Goal: Find specific page/section: Find specific page/section

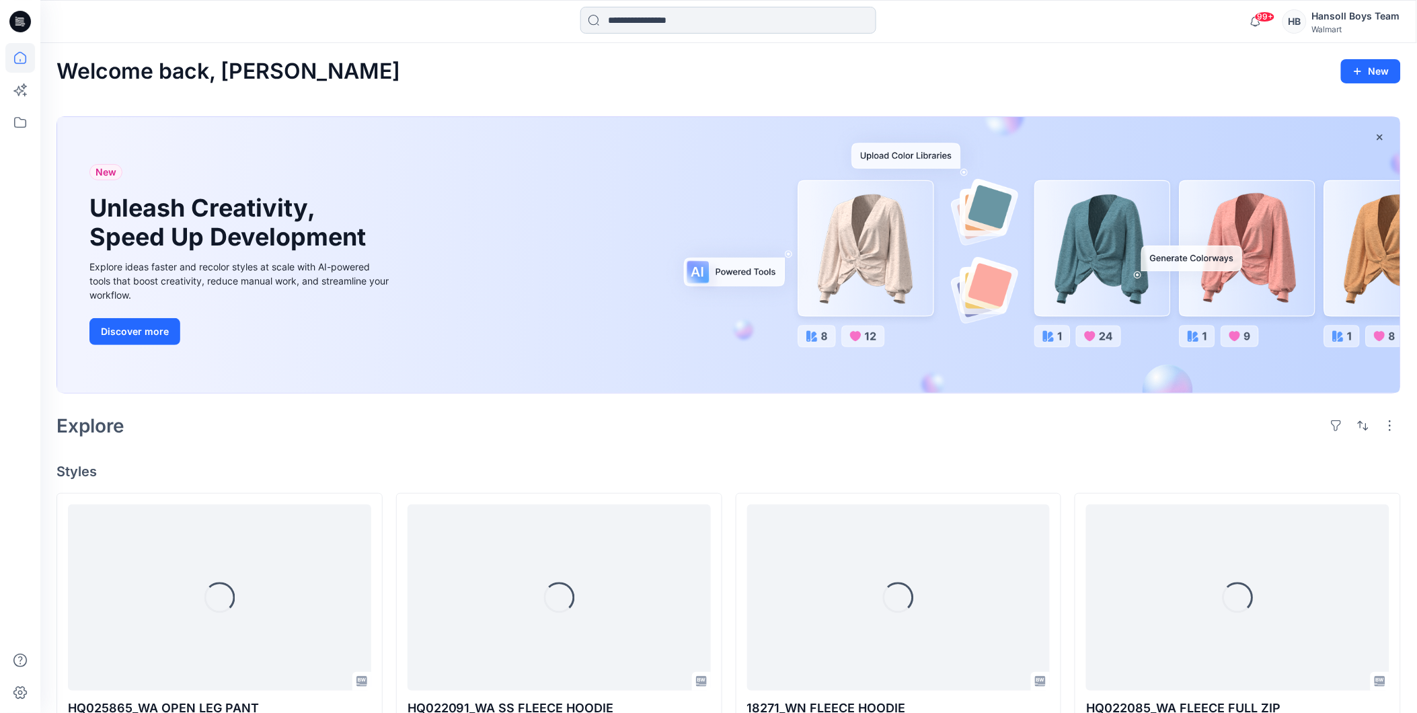
click at [696, 22] on input at bounding box center [728, 20] width 296 height 27
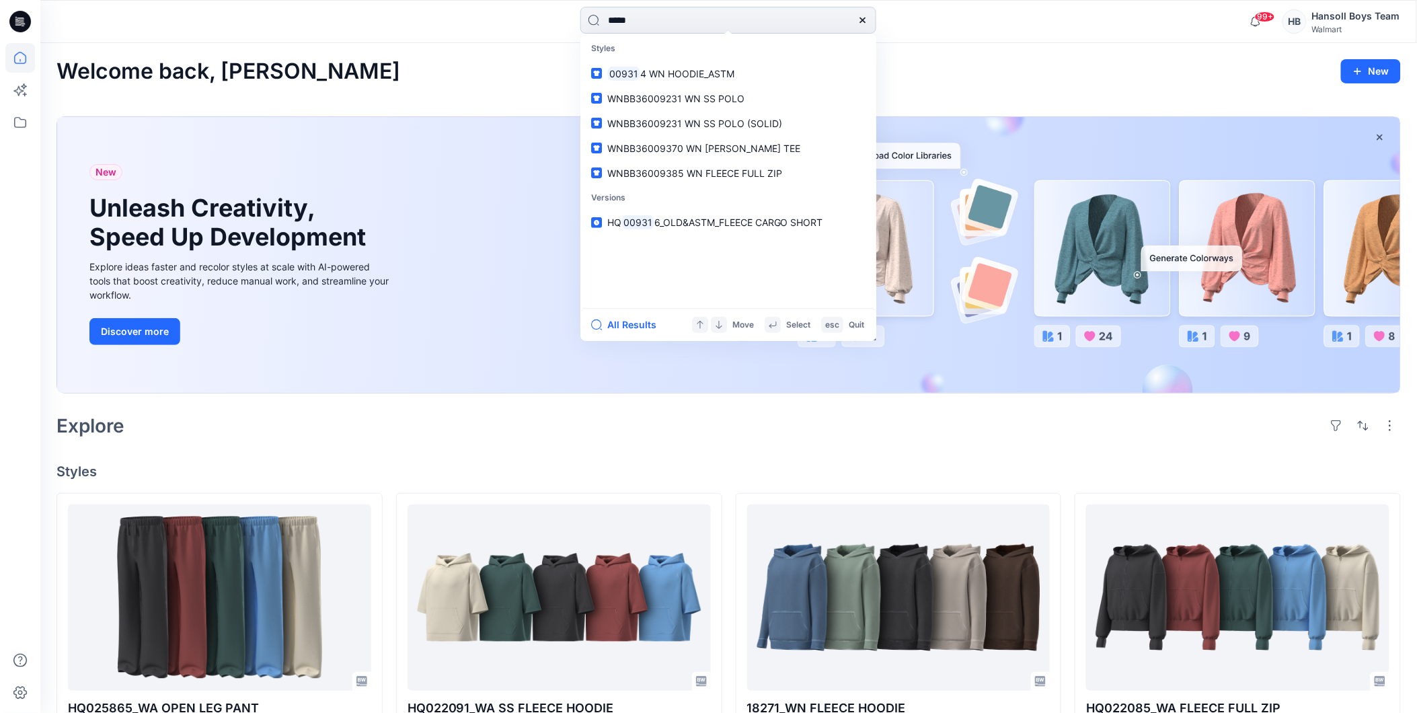
type input "******"
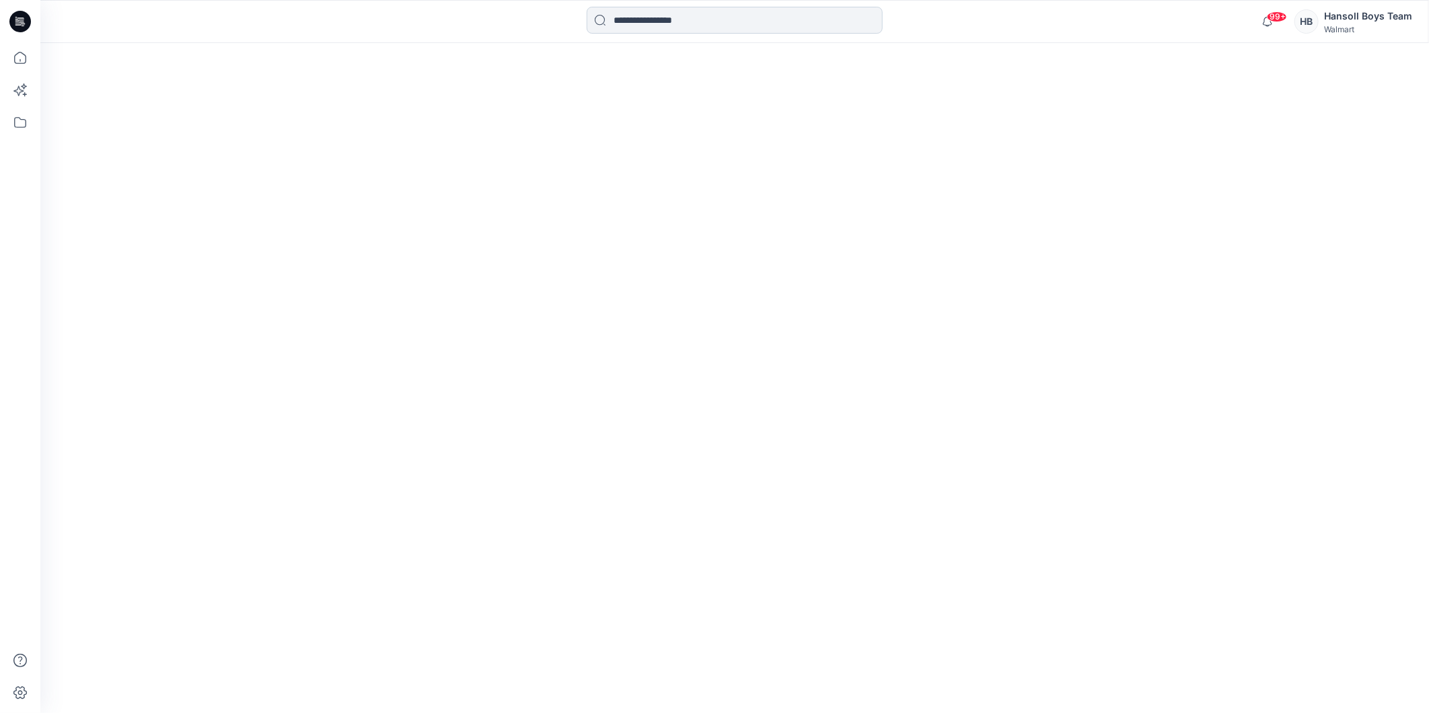
click at [700, 18] on input at bounding box center [735, 20] width 296 height 27
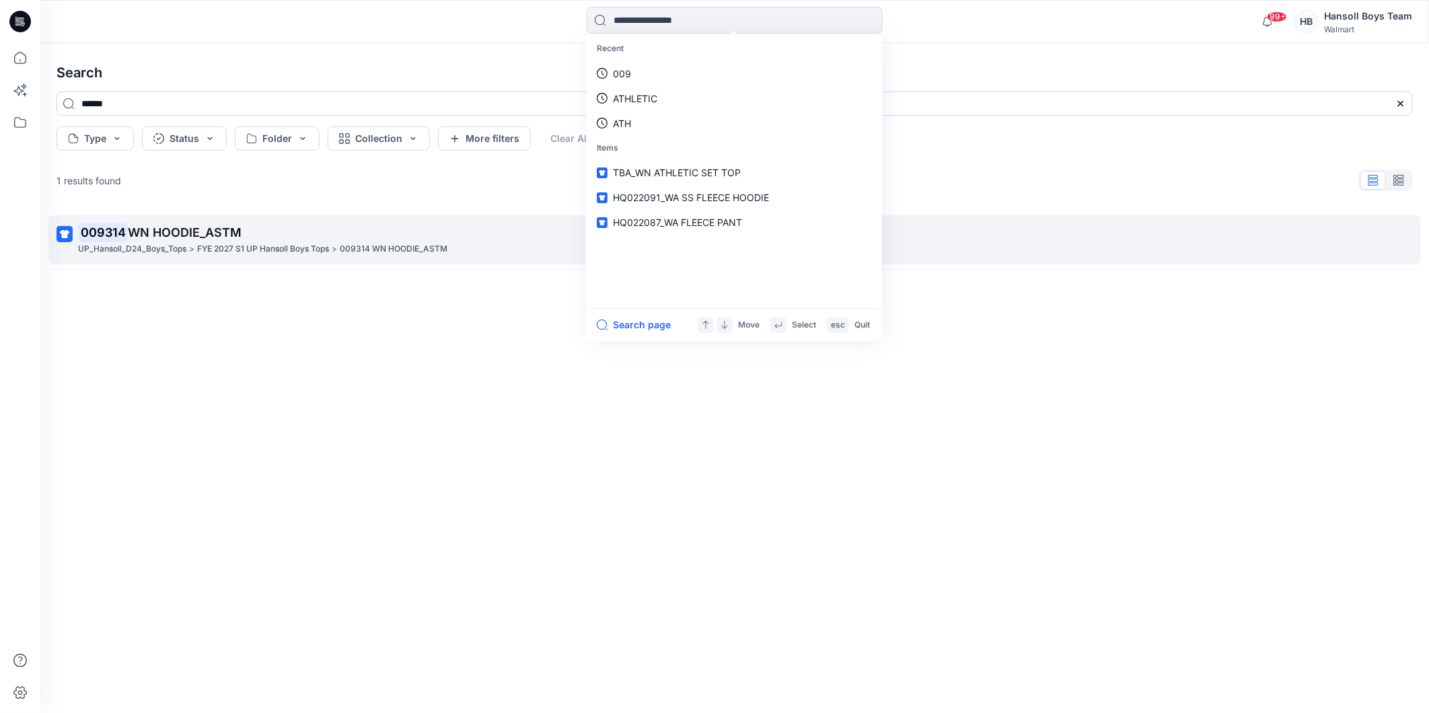
click at [217, 232] on span "WN HOODIE_ASTM" at bounding box center [185, 232] width 114 height 14
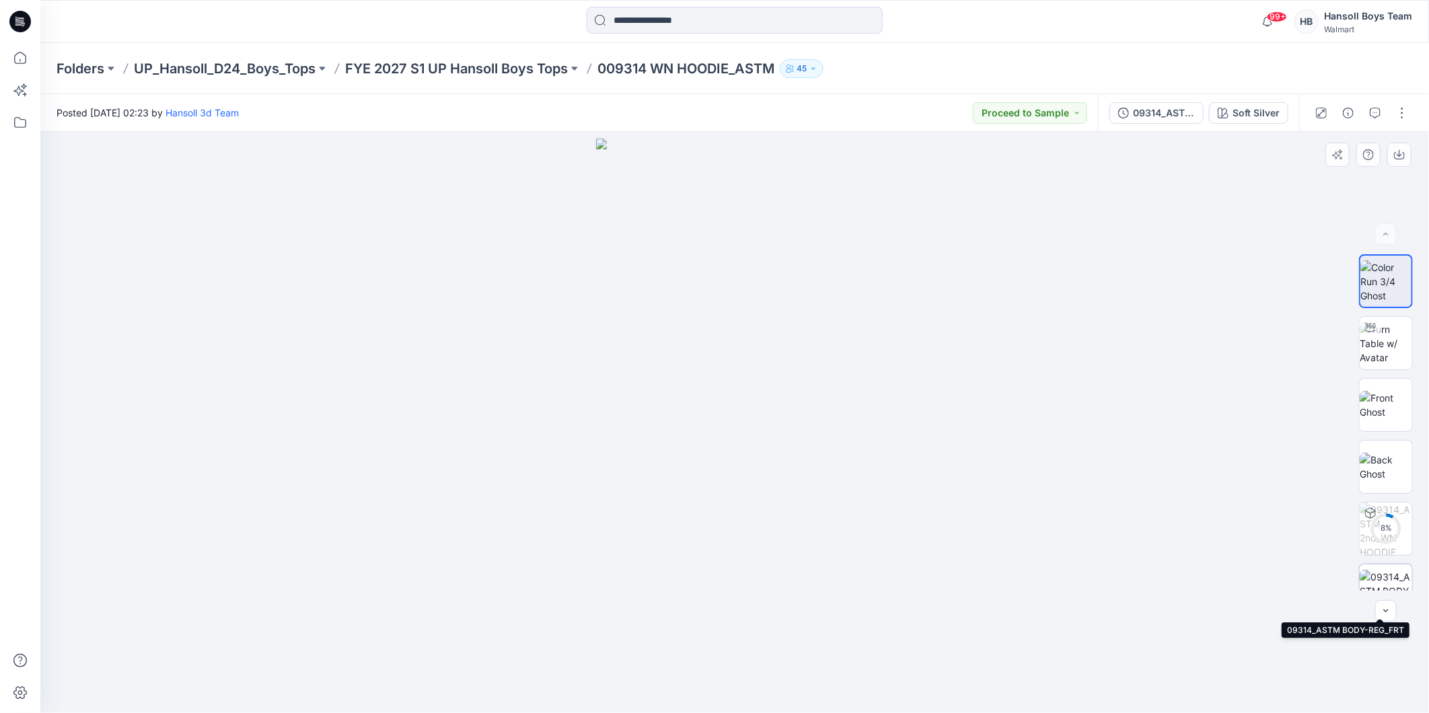
click at [1381, 578] on img at bounding box center [1385, 591] width 52 height 42
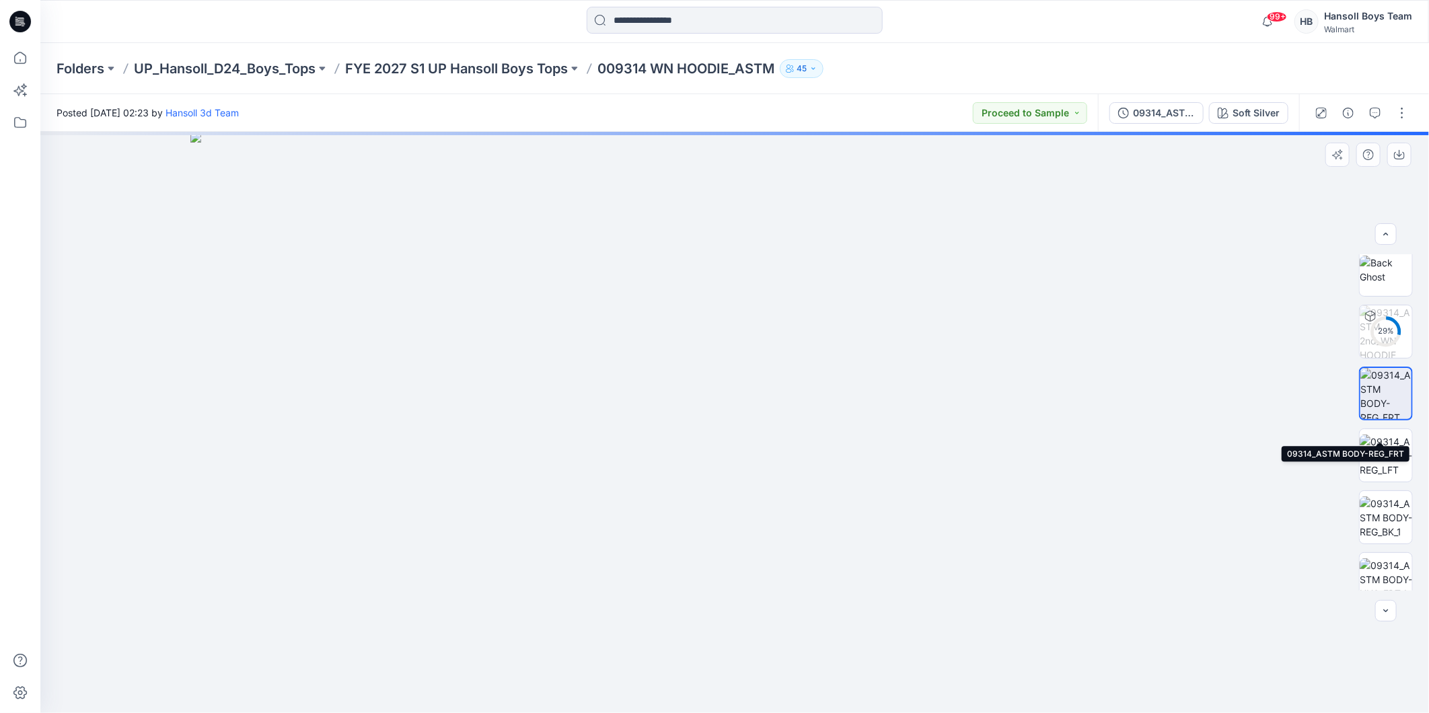
scroll to position [224, 0]
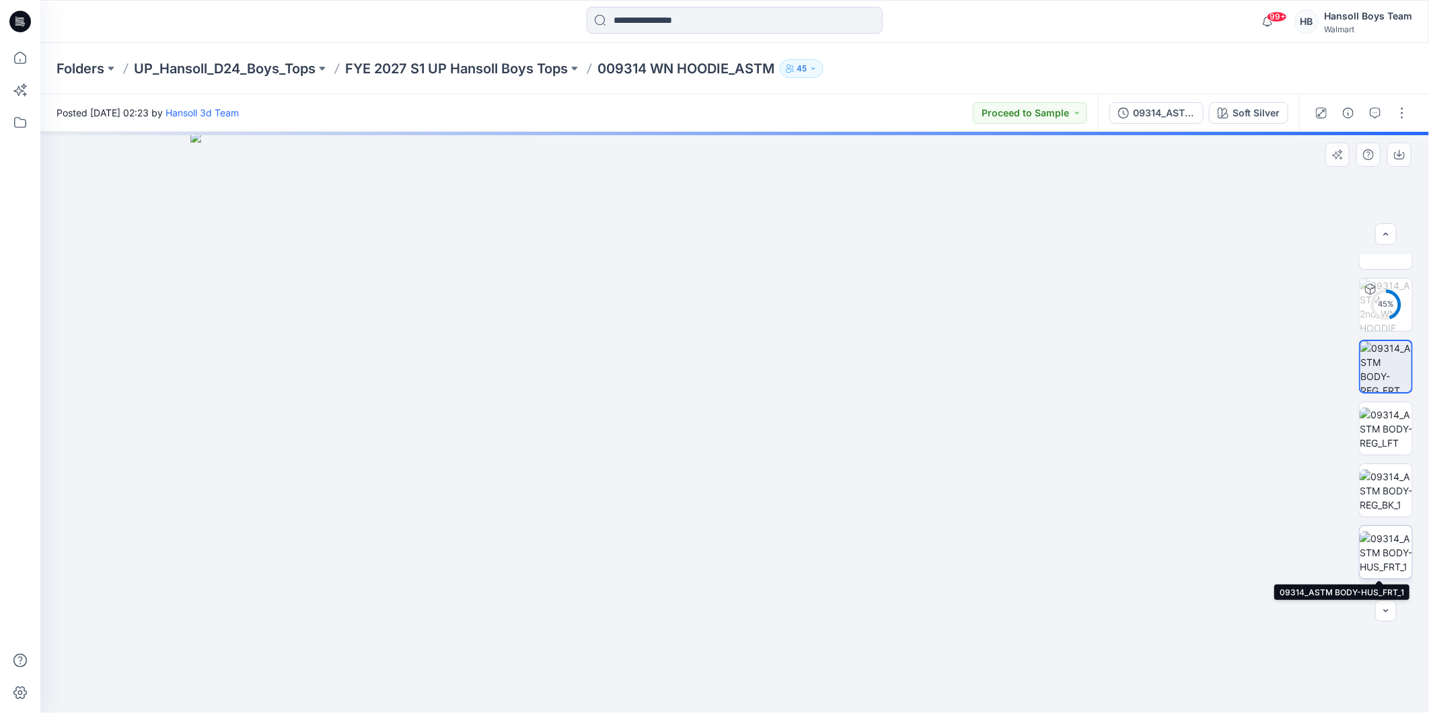
click at [1392, 548] on img at bounding box center [1385, 552] width 52 height 42
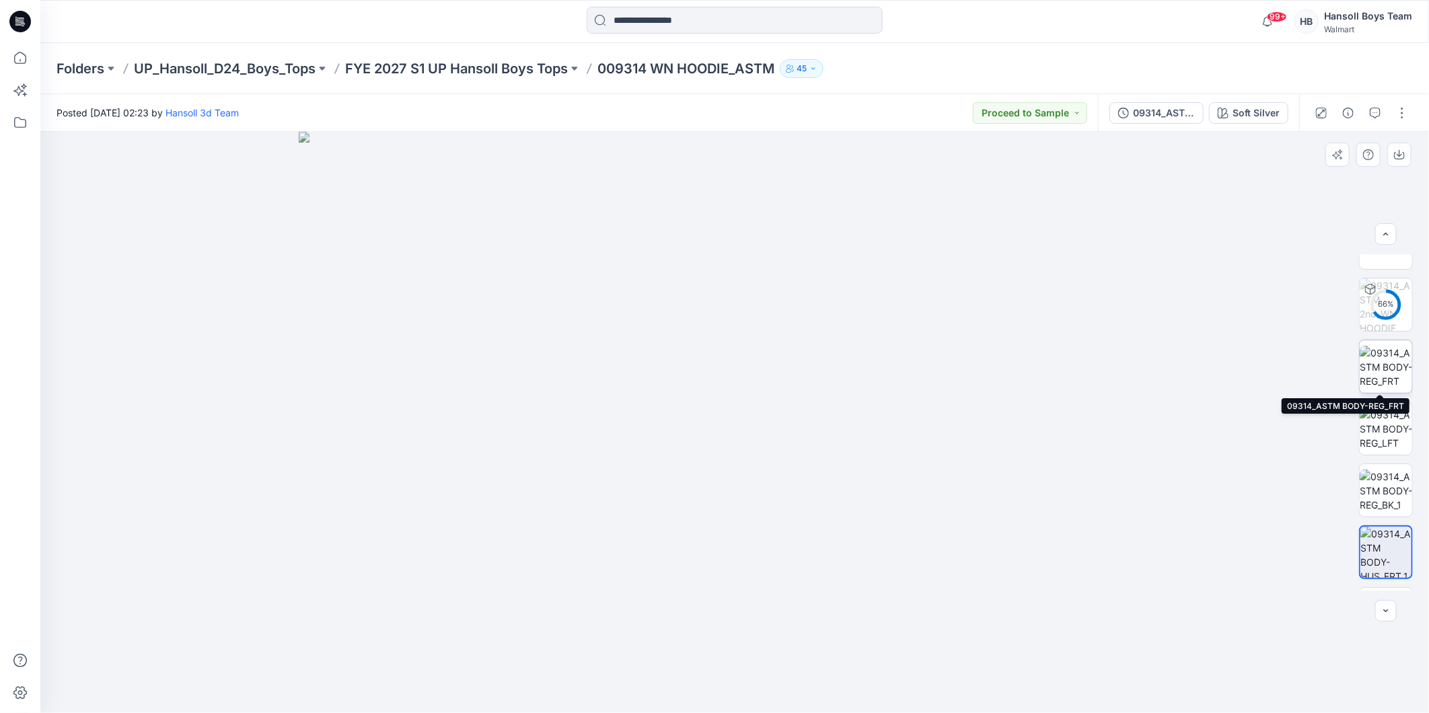
click at [1374, 362] on img at bounding box center [1385, 367] width 52 height 42
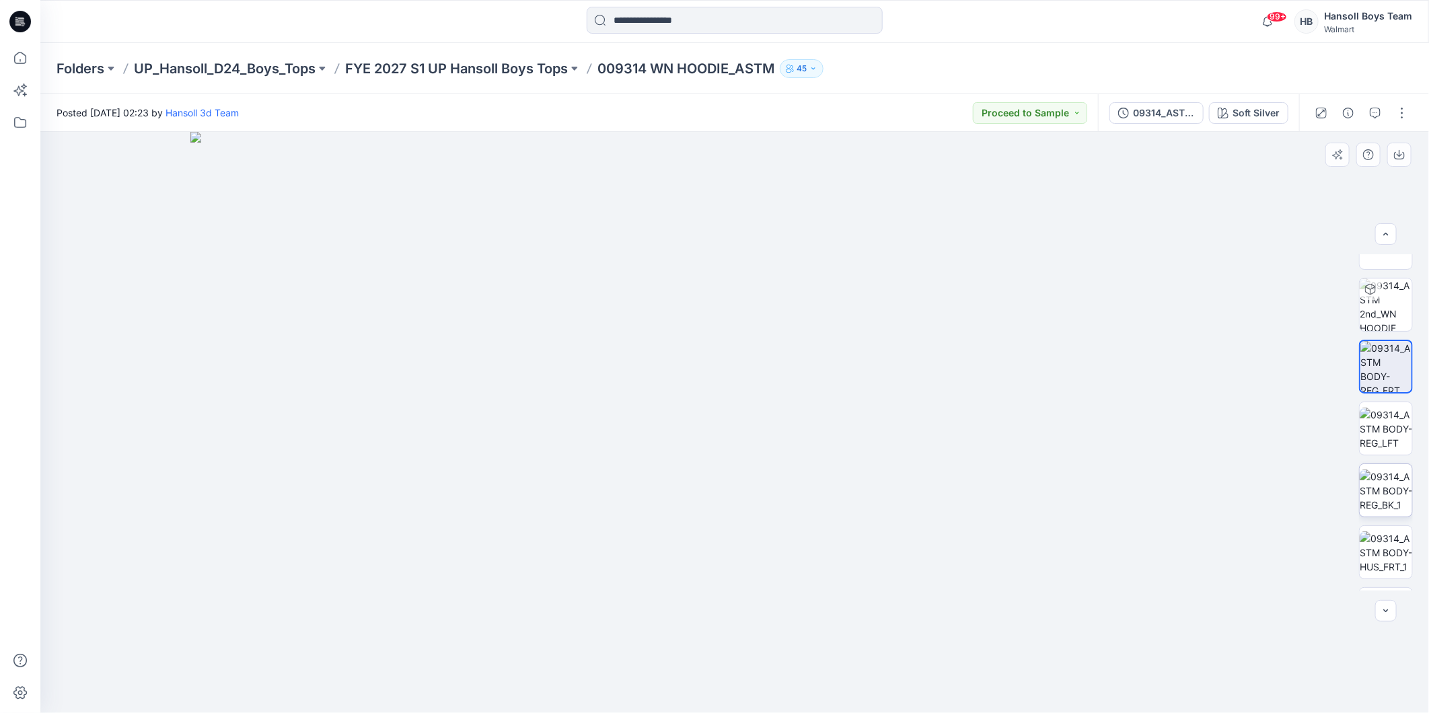
click at [1389, 498] on img at bounding box center [1385, 491] width 52 height 42
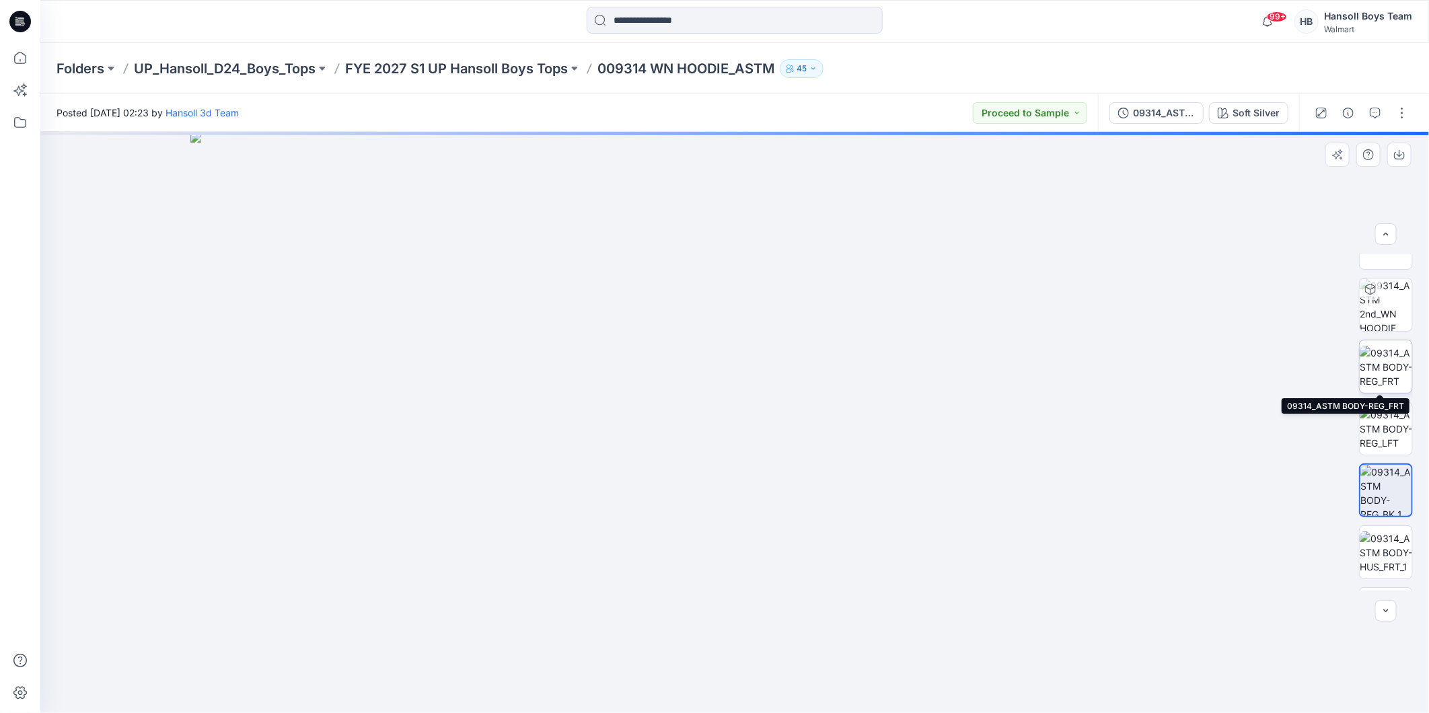
click at [1372, 372] on img at bounding box center [1385, 367] width 52 height 42
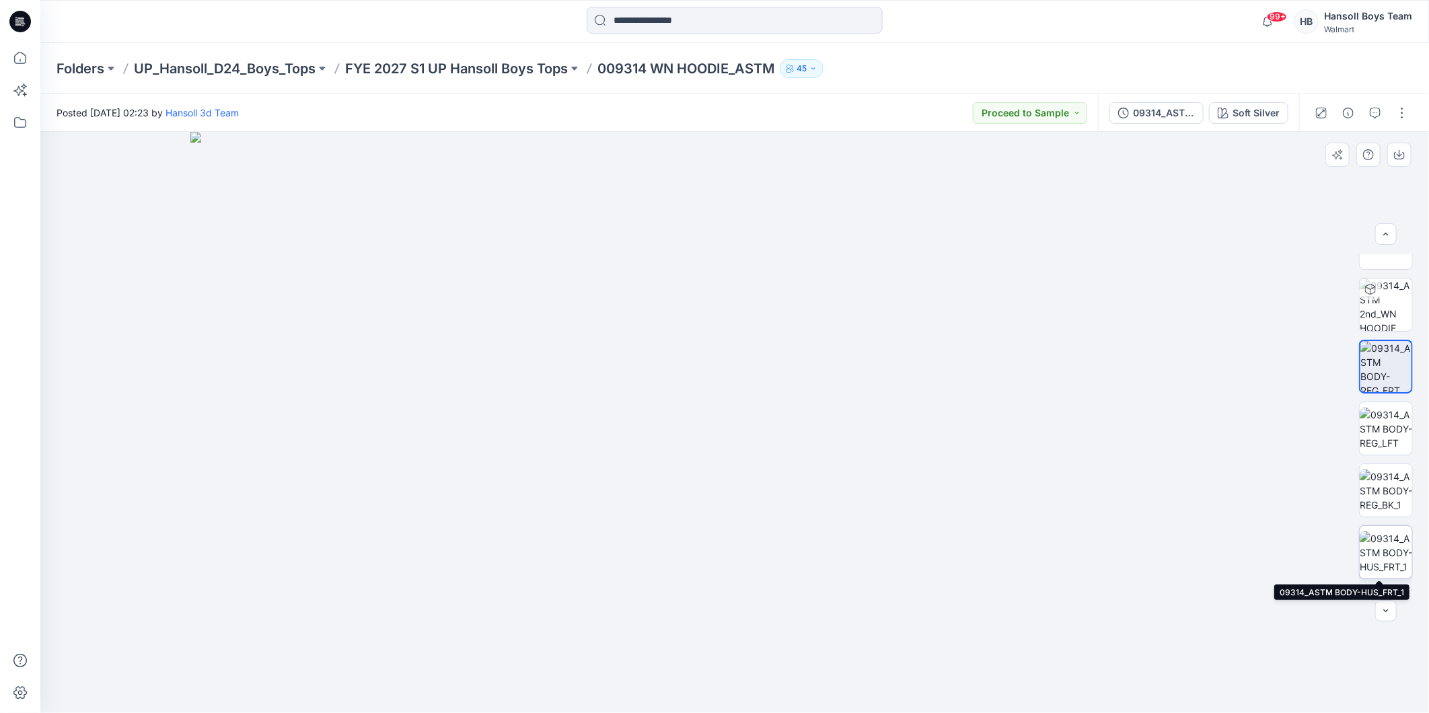
click at [1376, 548] on img at bounding box center [1385, 552] width 52 height 42
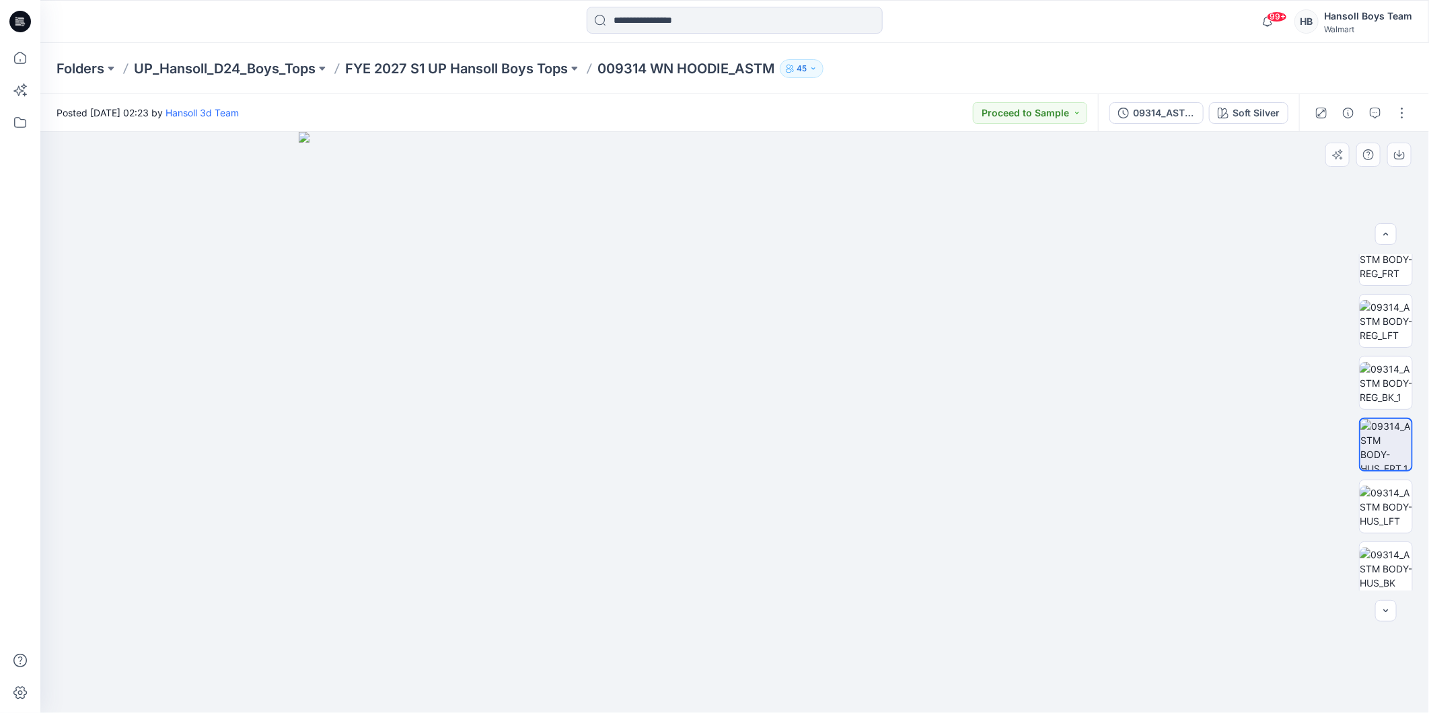
scroll to position [336, 0]
click at [1386, 515] on img at bounding box center [1385, 502] width 52 height 42
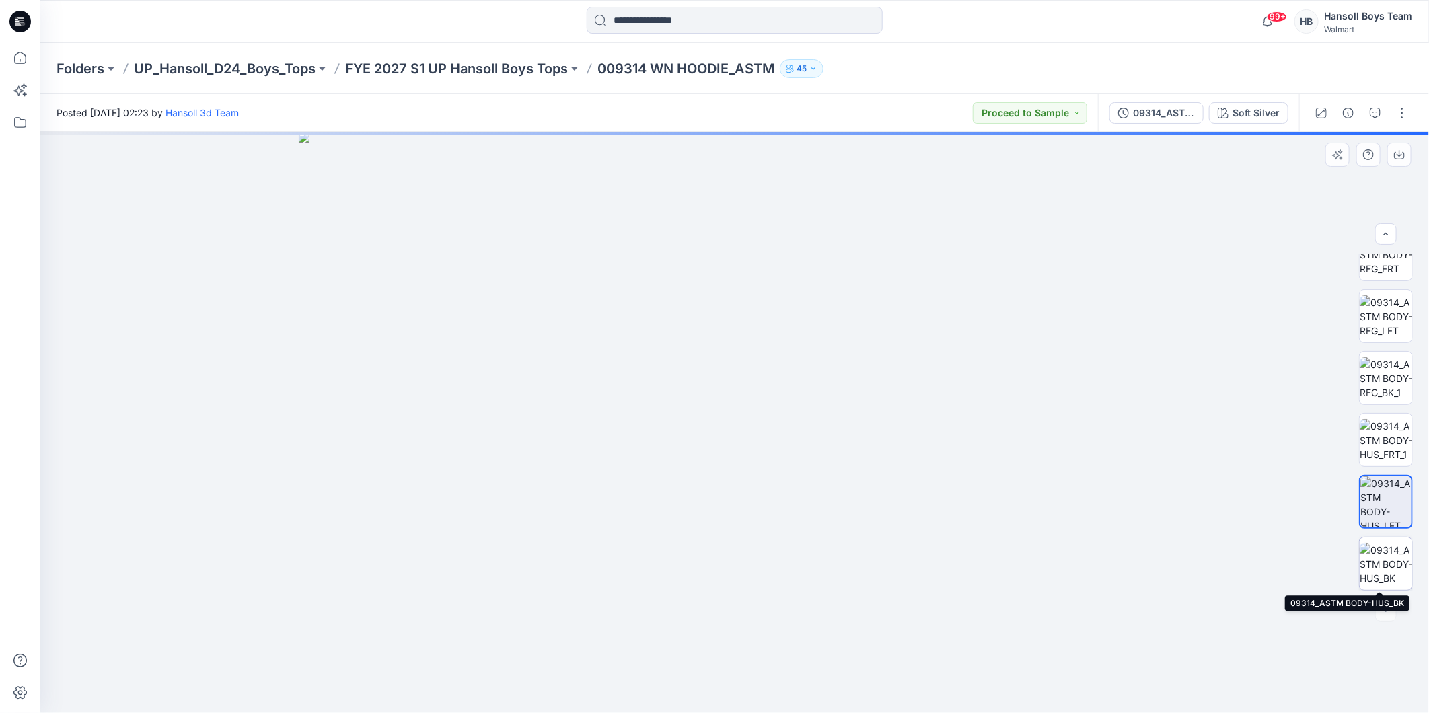
click at [1381, 564] on img at bounding box center [1385, 564] width 52 height 42
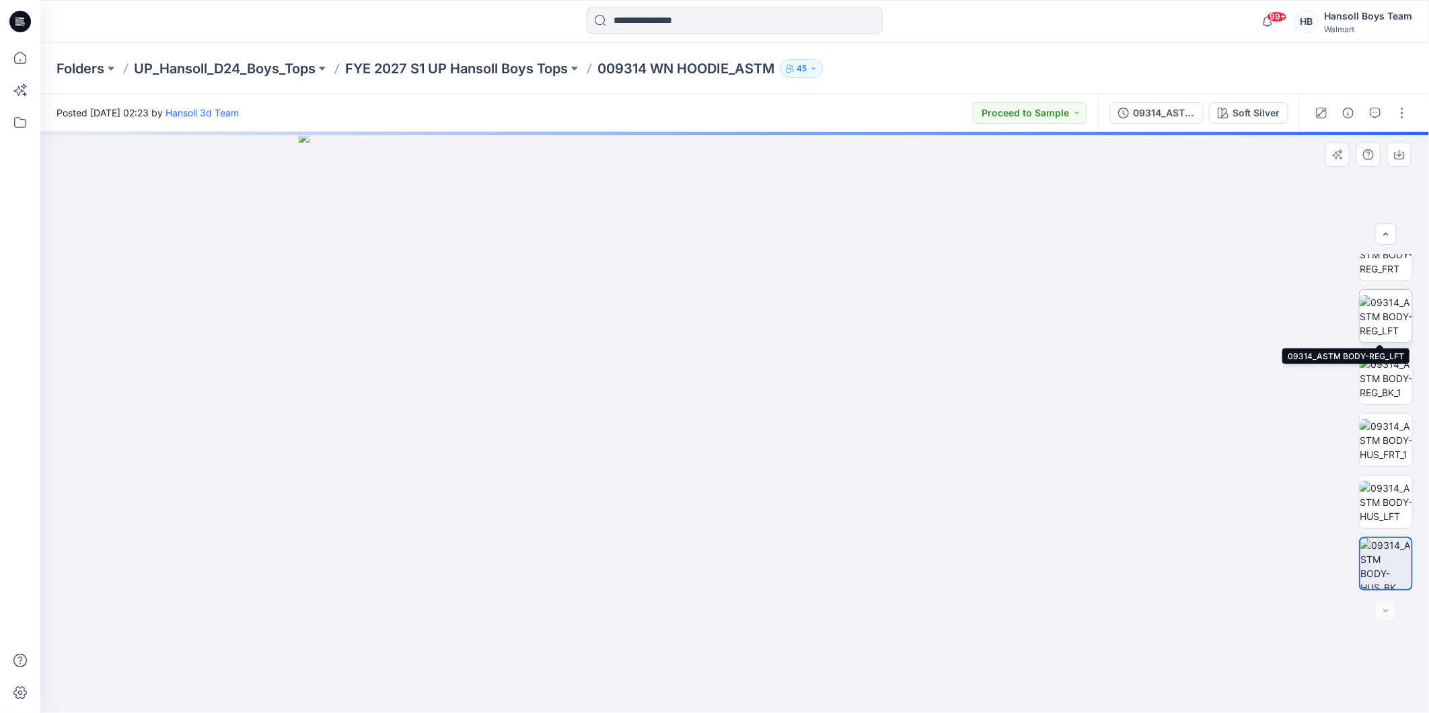
click at [1396, 316] on img at bounding box center [1385, 316] width 52 height 42
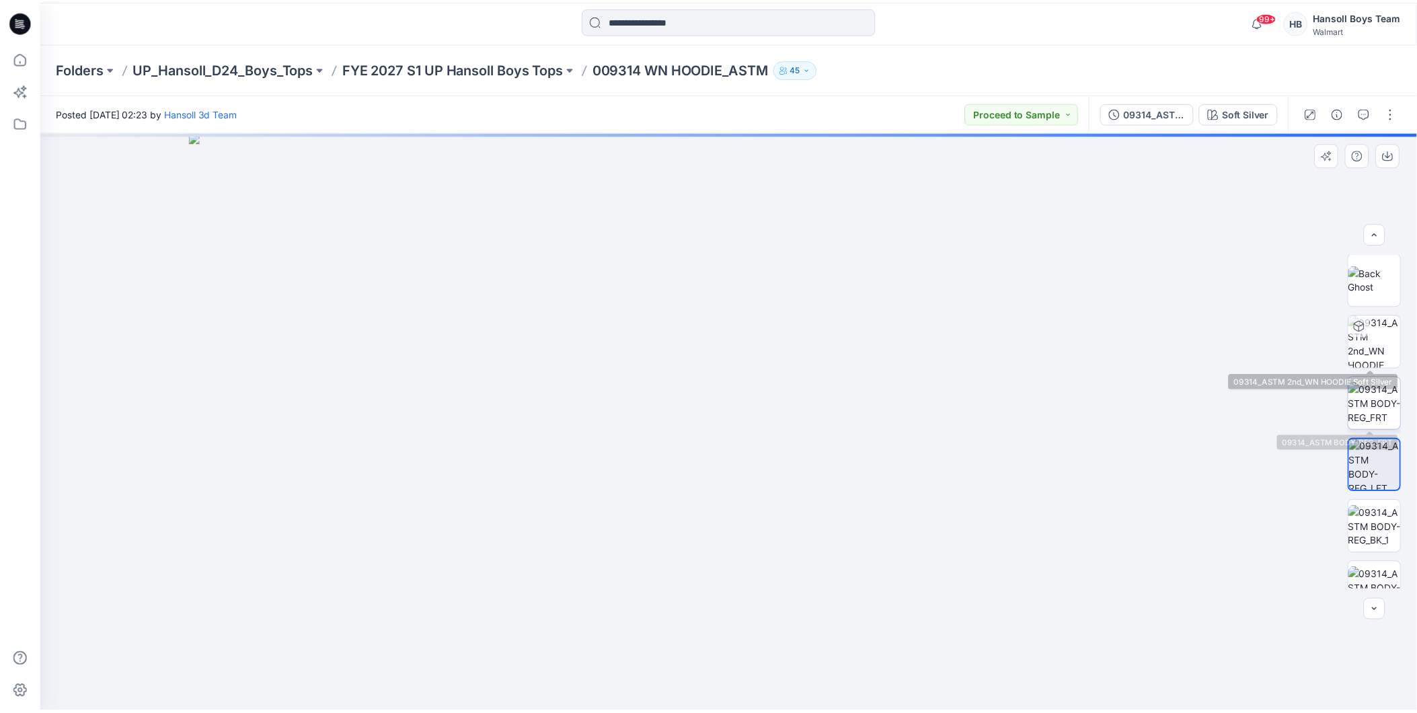
scroll to position [186, 0]
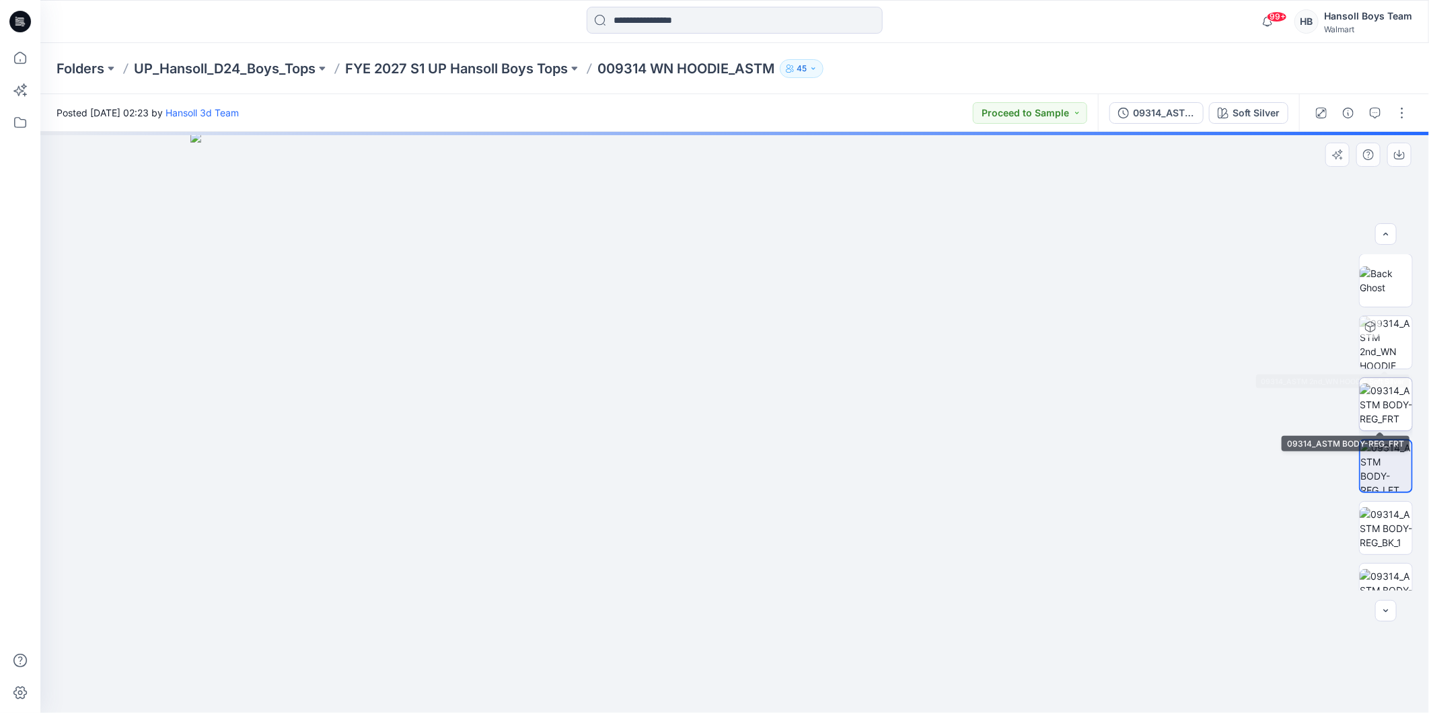
click at [1376, 412] on img at bounding box center [1385, 404] width 52 height 42
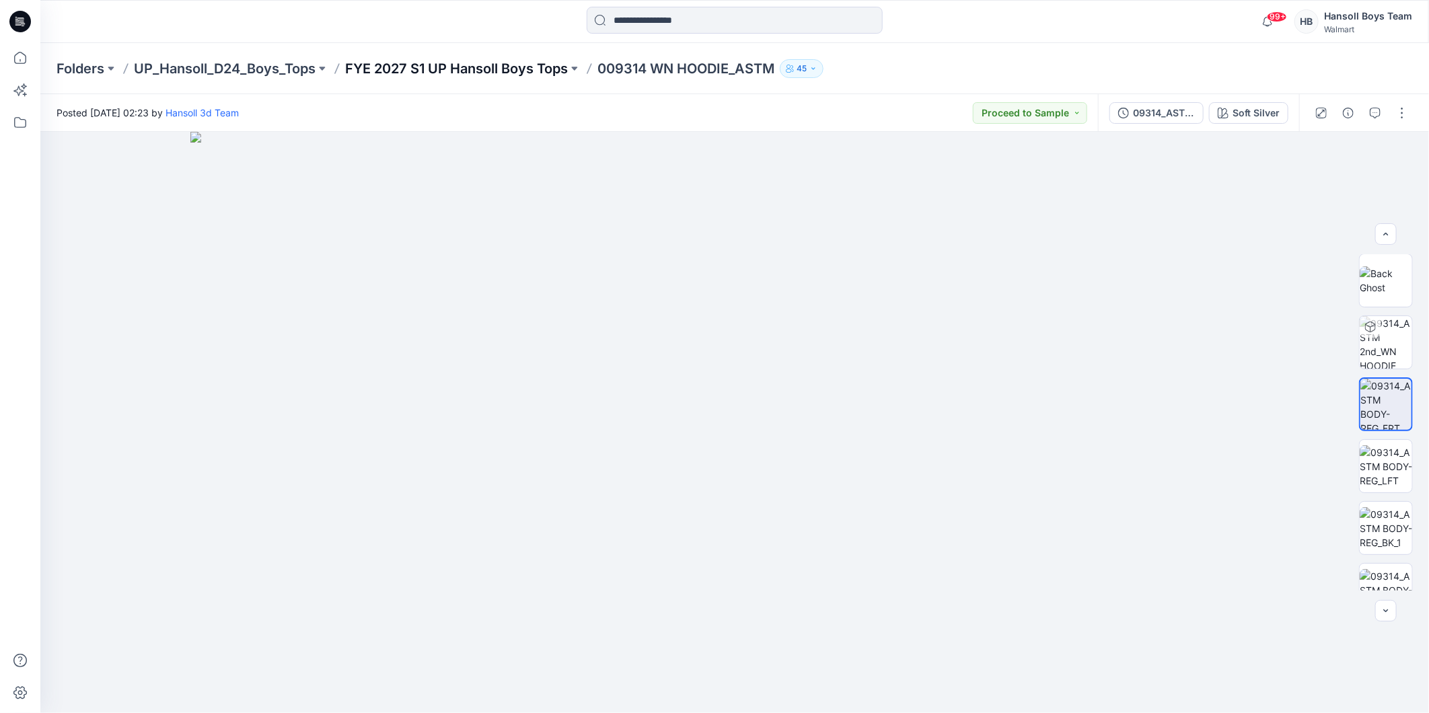
click at [429, 66] on p "FYE 2027 S1 UP Hansoll Boys Tops" at bounding box center [456, 68] width 223 height 19
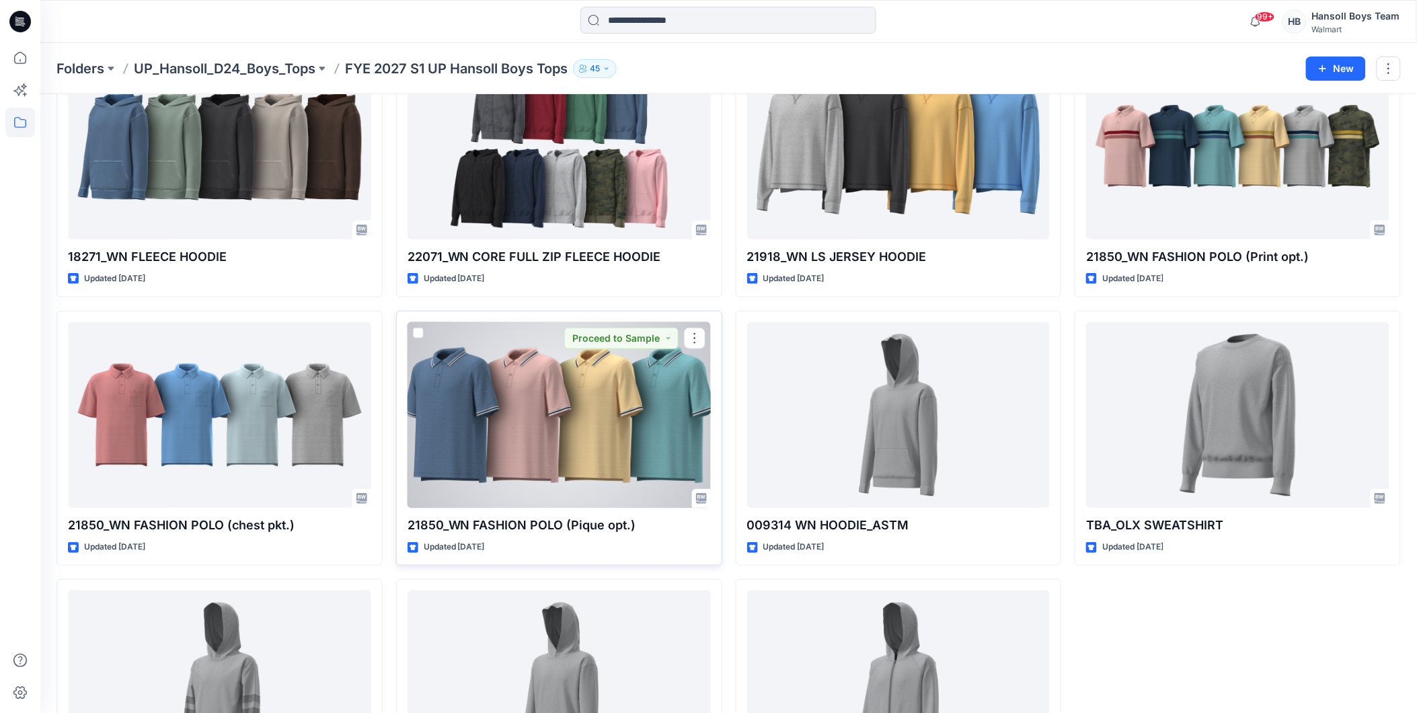
scroll to position [246, 0]
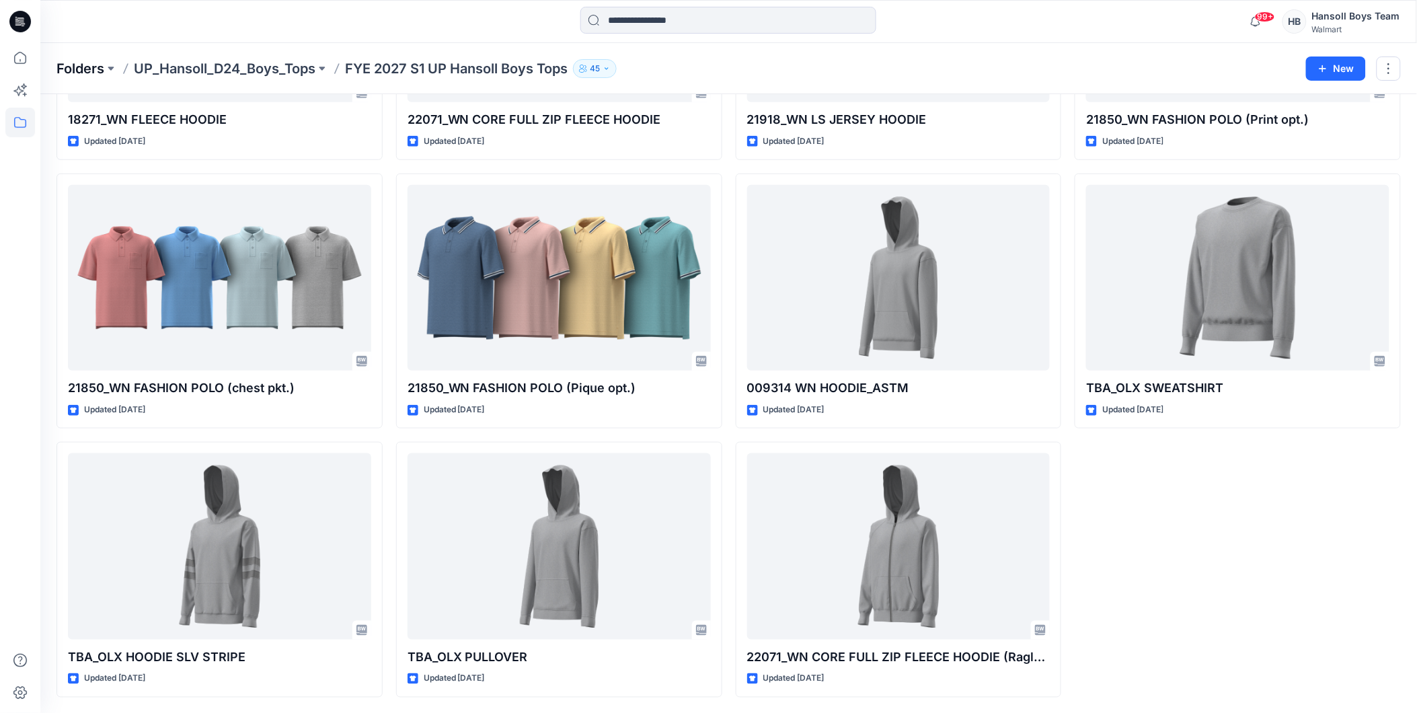
click at [89, 61] on p "Folders" at bounding box center [81, 68] width 48 height 19
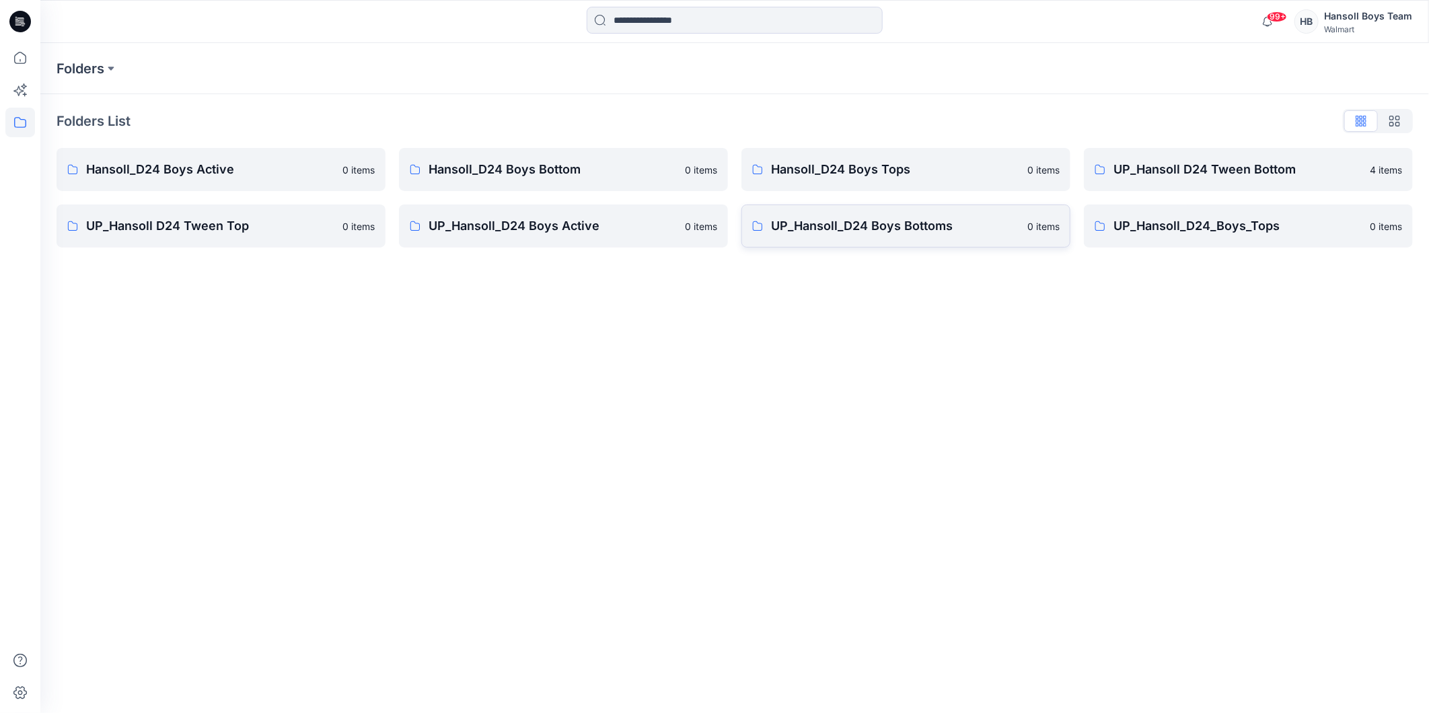
click at [950, 232] on p "UP_Hansoll_D24 Boys Bottoms" at bounding box center [895, 226] width 248 height 19
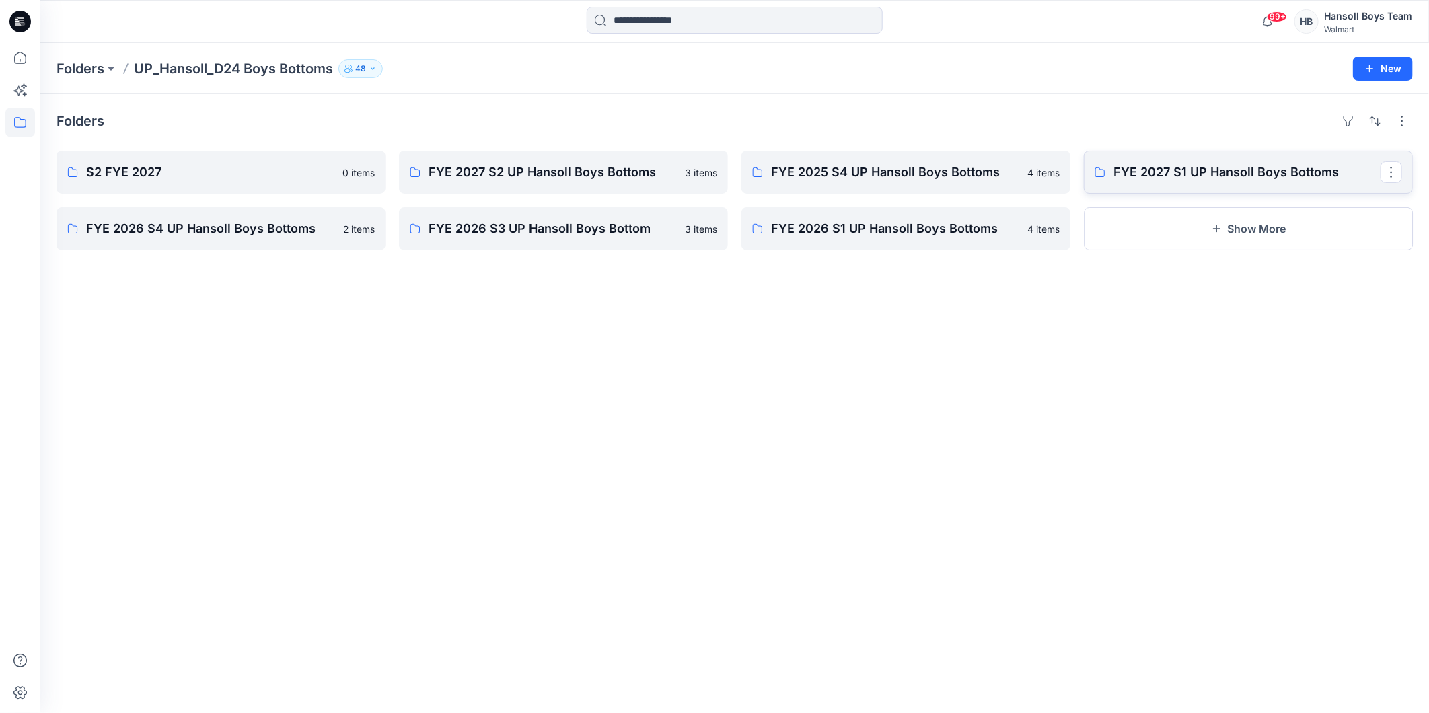
click at [1254, 165] on p "FYE 2027 S1 UP Hansoll Boys Bottoms" at bounding box center [1246, 172] width 267 height 19
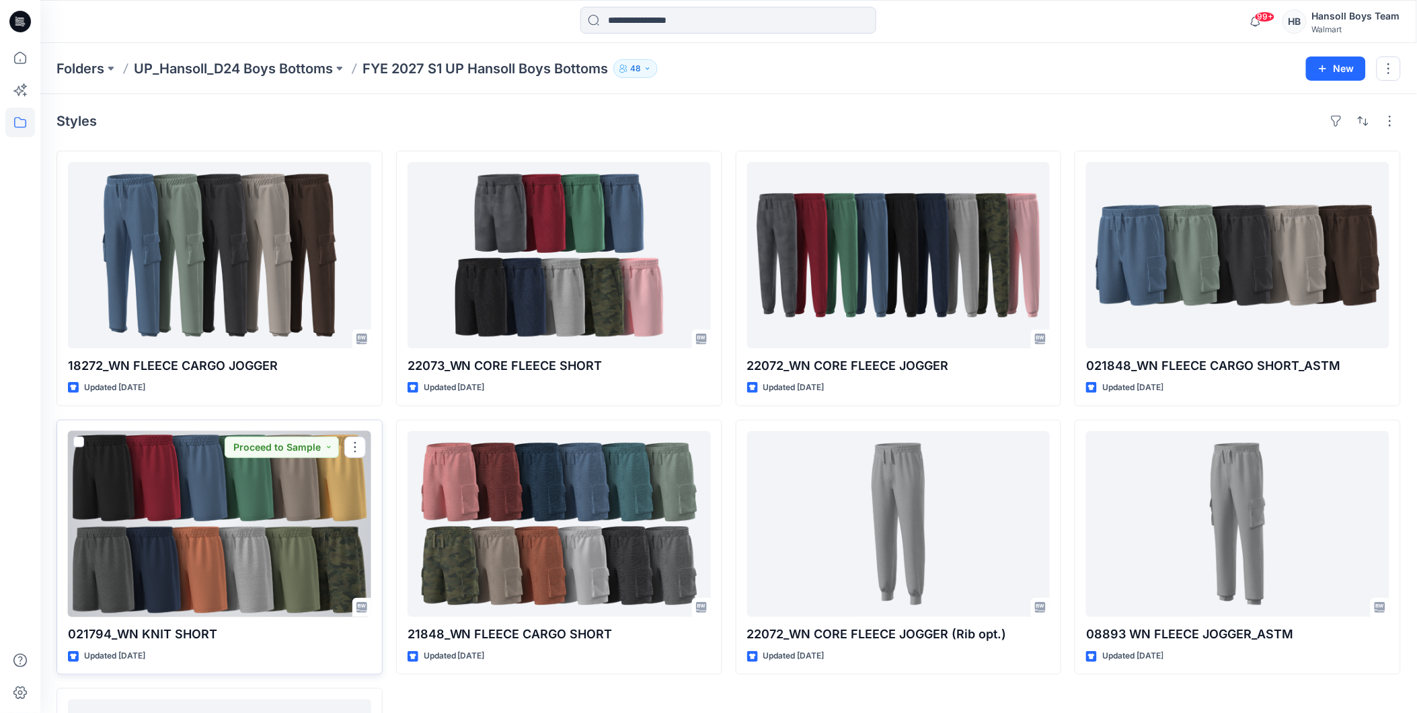
click at [229, 555] on div at bounding box center [219, 524] width 303 height 186
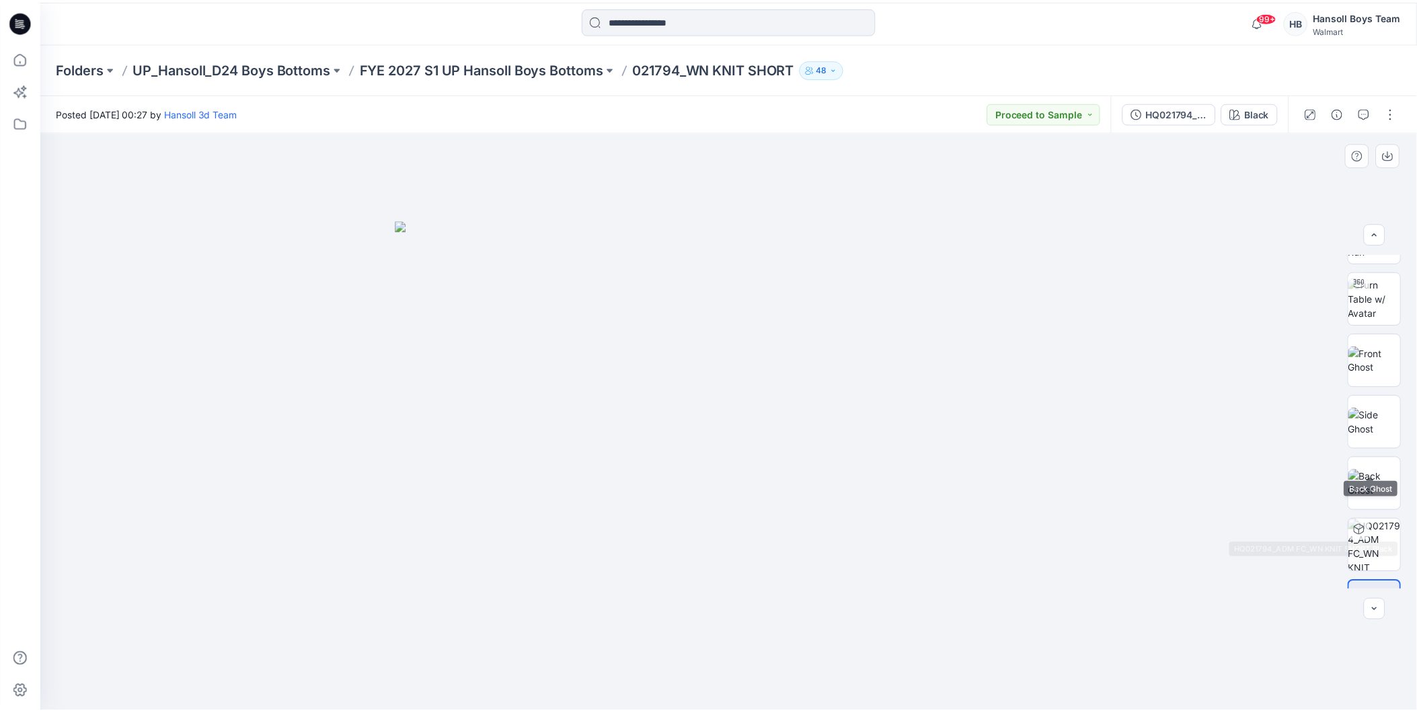
scroll to position [89, 0]
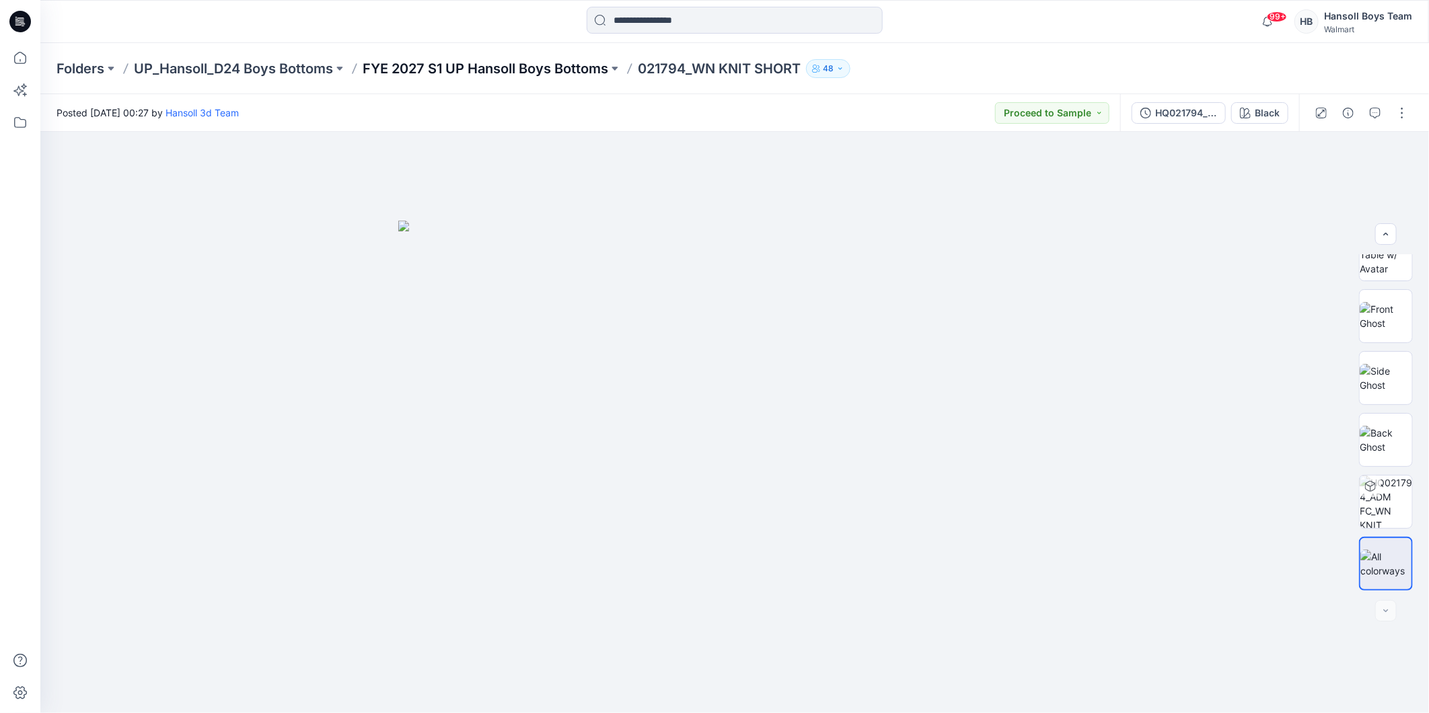
click at [436, 69] on p "FYE 2027 S1 UP Hansoll Boys Bottoms" at bounding box center [486, 68] width 246 height 19
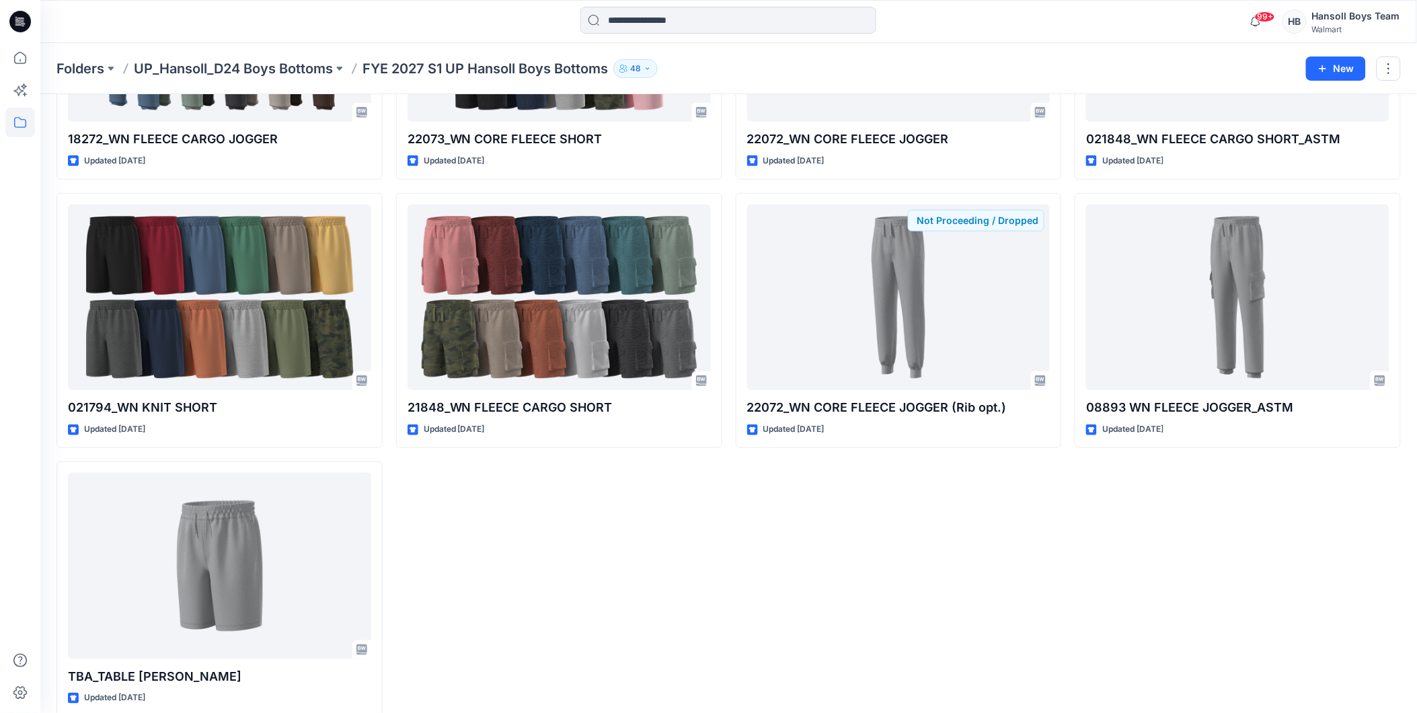
scroll to position [246, 0]
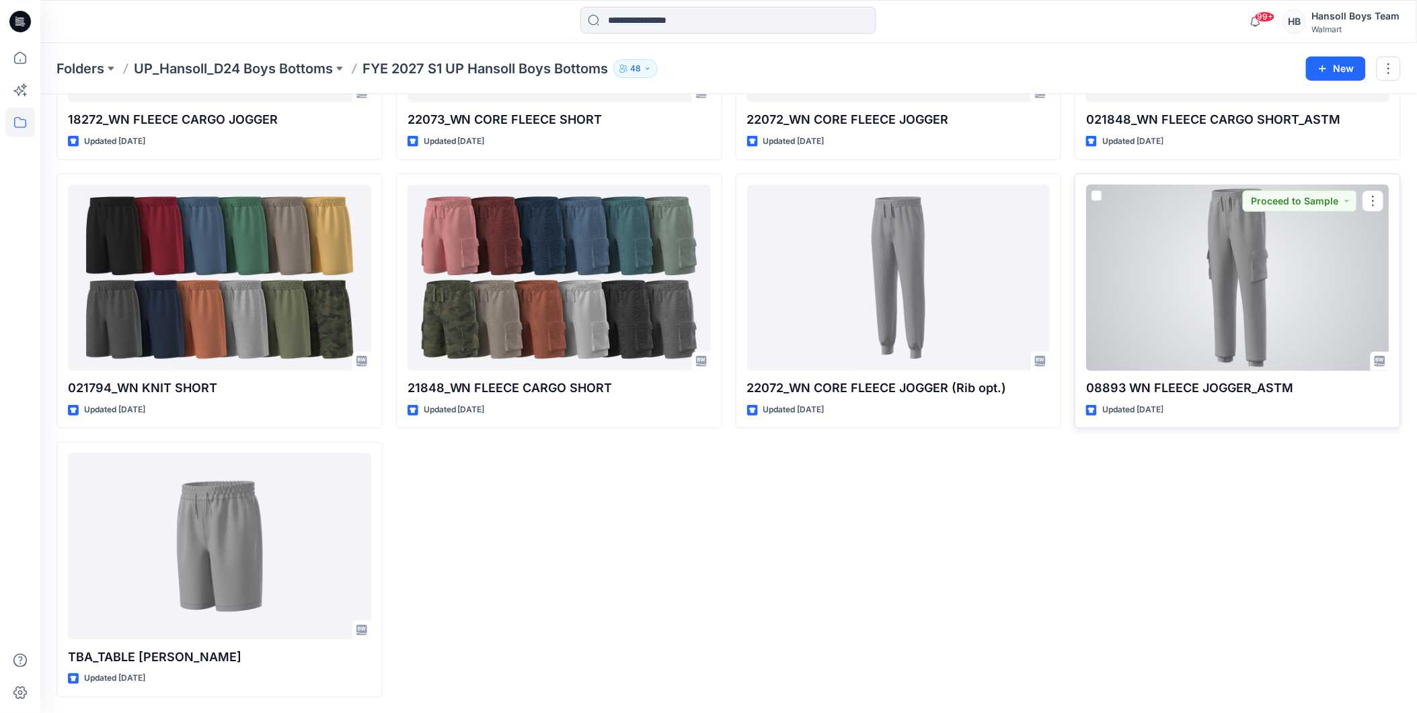
click at [1279, 348] on div at bounding box center [1237, 278] width 303 height 186
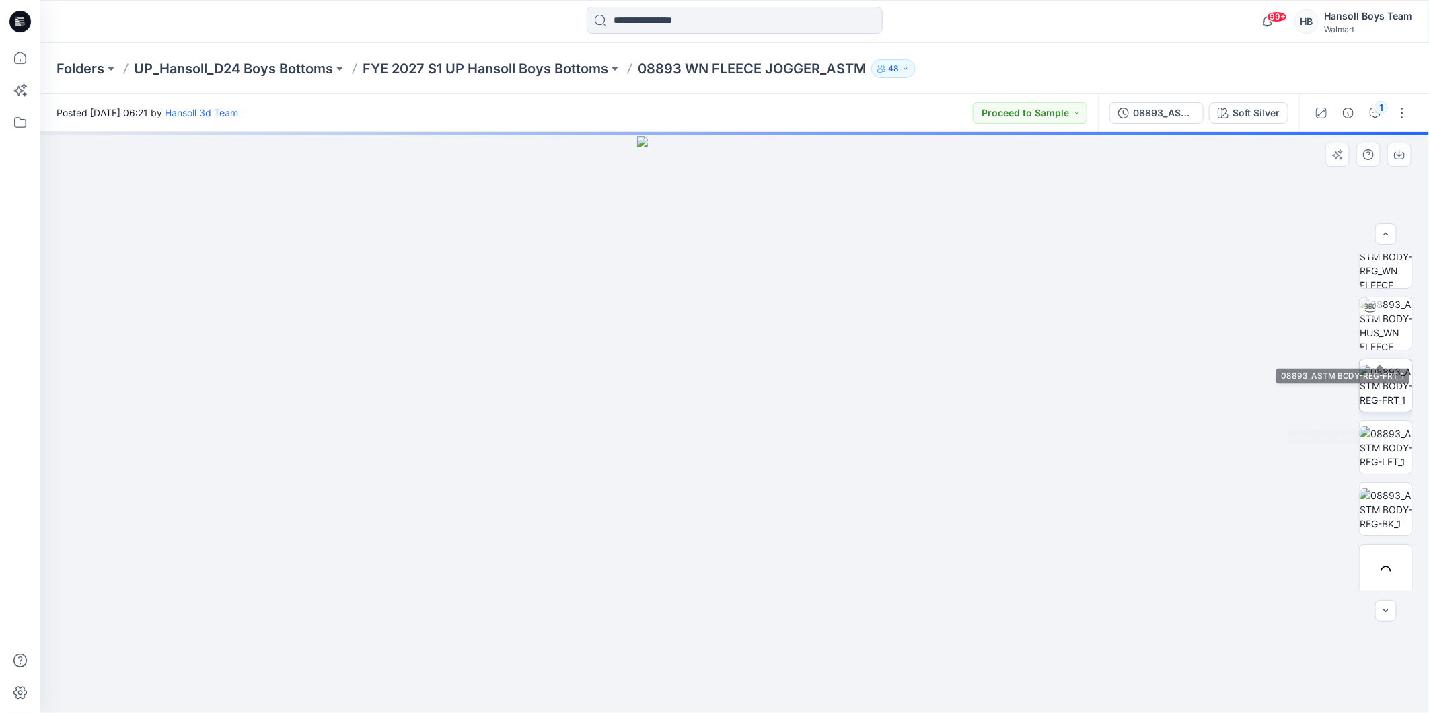
scroll to position [448, 0]
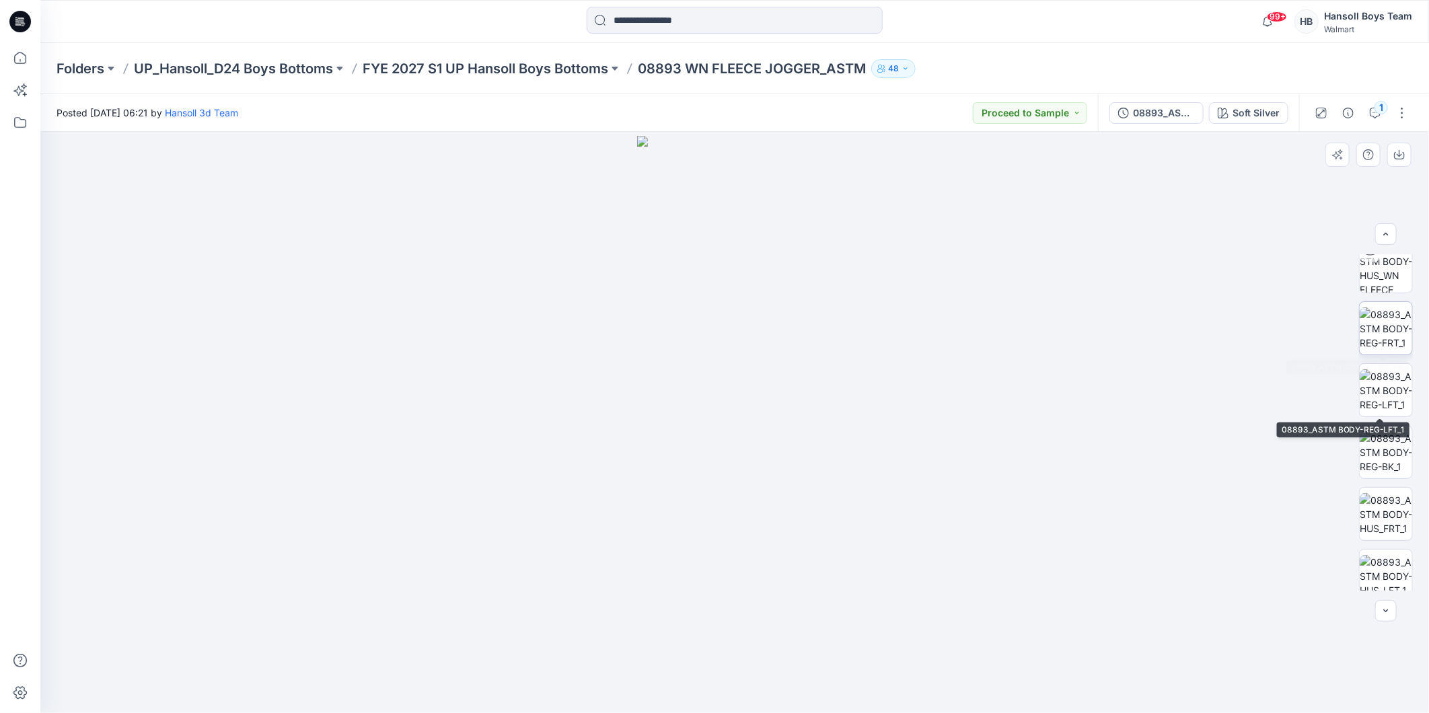
click at [1380, 328] on img at bounding box center [1385, 328] width 52 height 42
